Goal: Find specific page/section: Find specific page/section

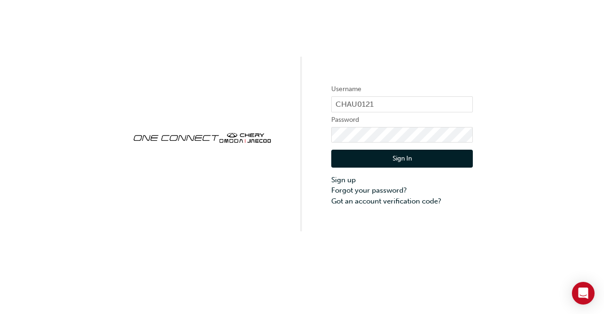
click at [405, 161] on button "Sign In" at bounding box center [402, 159] width 142 height 18
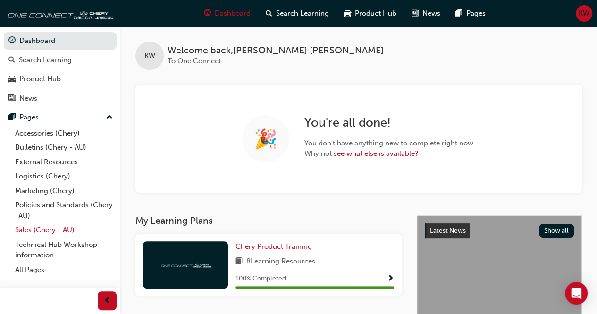
click at [45, 228] on link "Sales (Chery - AU)" at bounding box center [63, 230] width 105 height 15
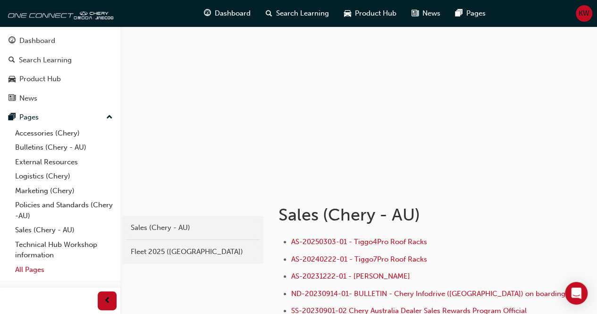
click at [25, 268] on link "All Pages" at bounding box center [63, 270] width 105 height 15
